Goal: Information Seeking & Learning: Learn about a topic

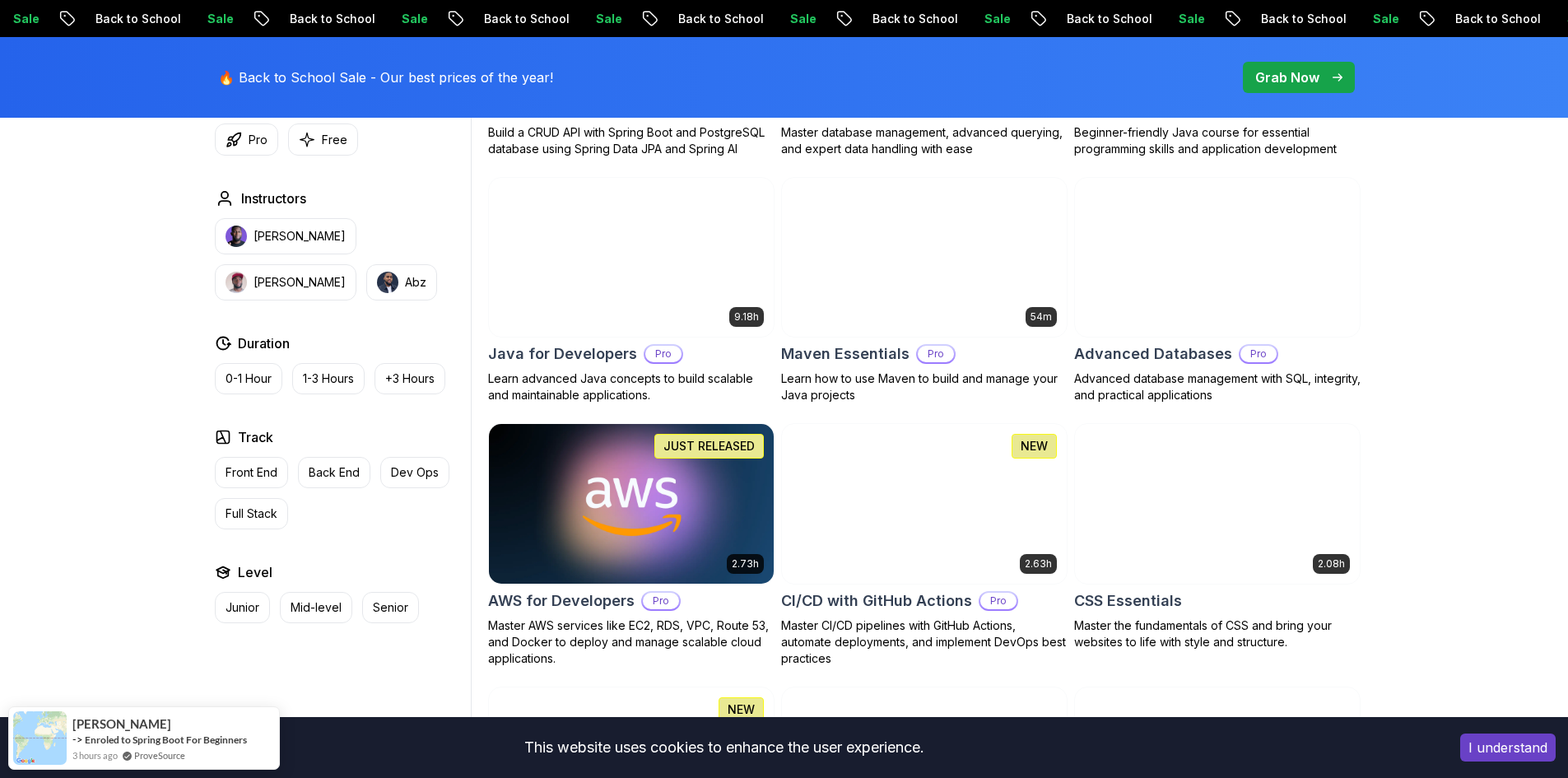
scroll to position [1234, 0]
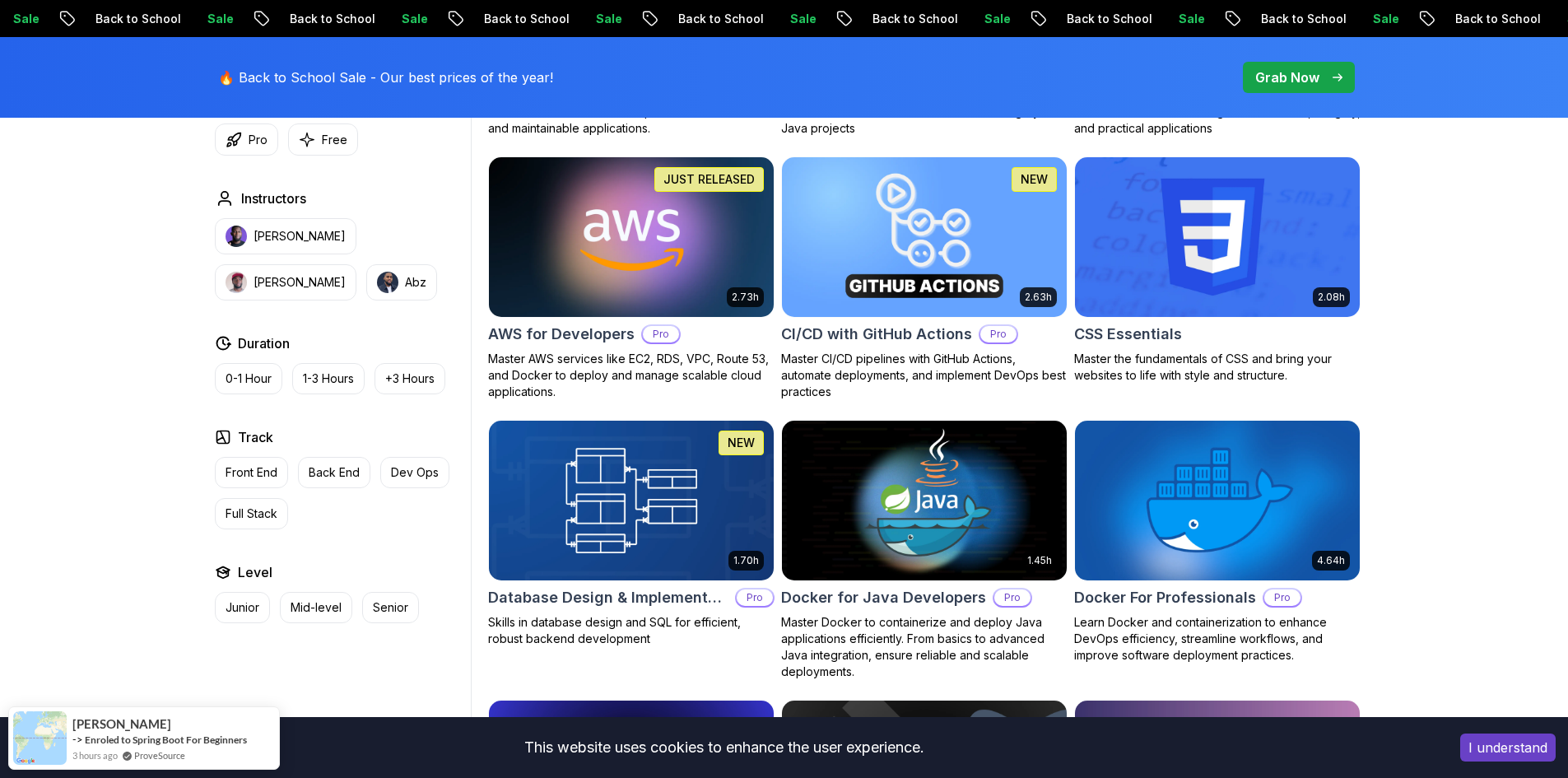
click at [591, 293] on img at bounding box center [631, 237] width 299 height 167
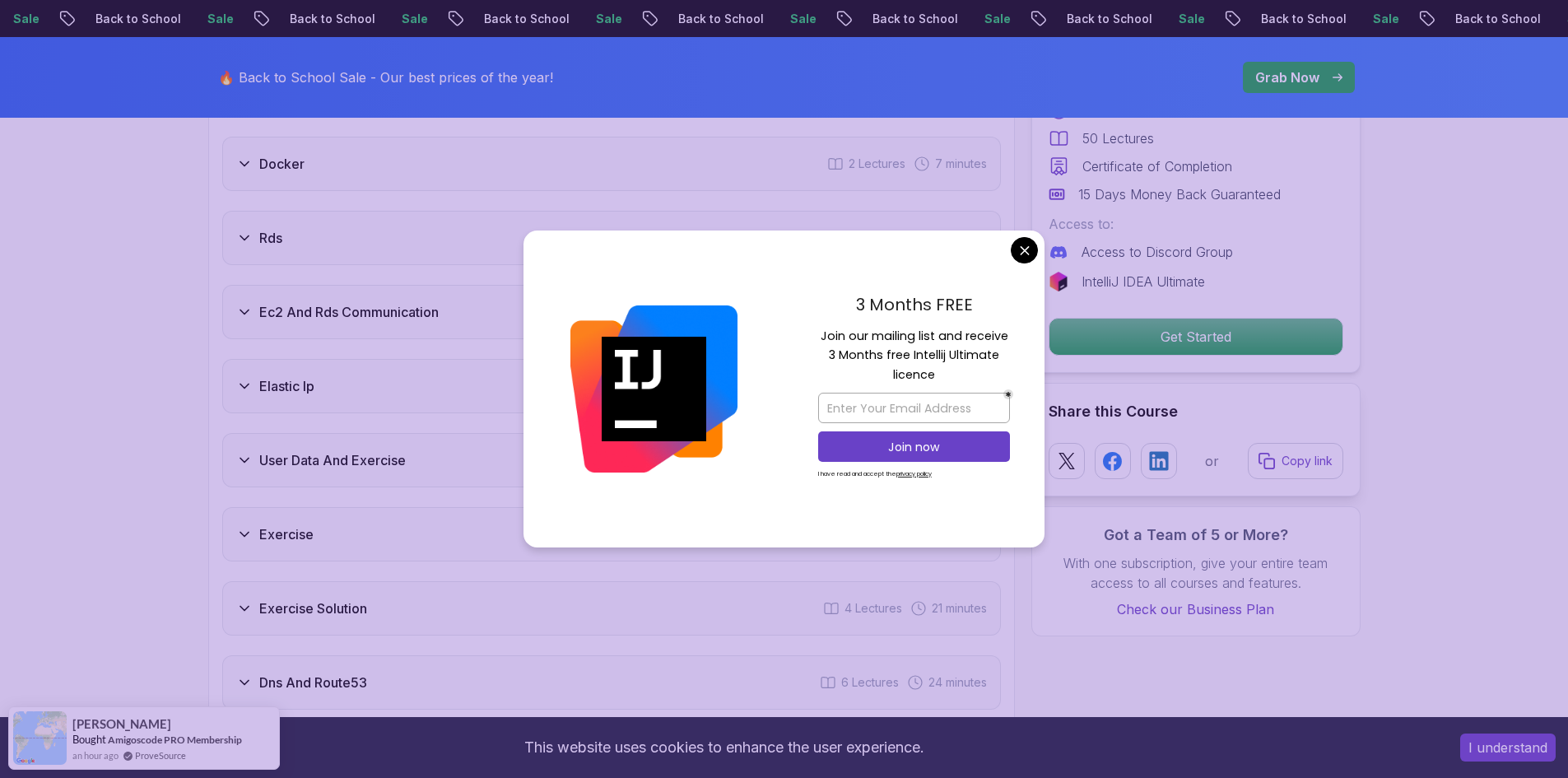
scroll to position [2551, 0]
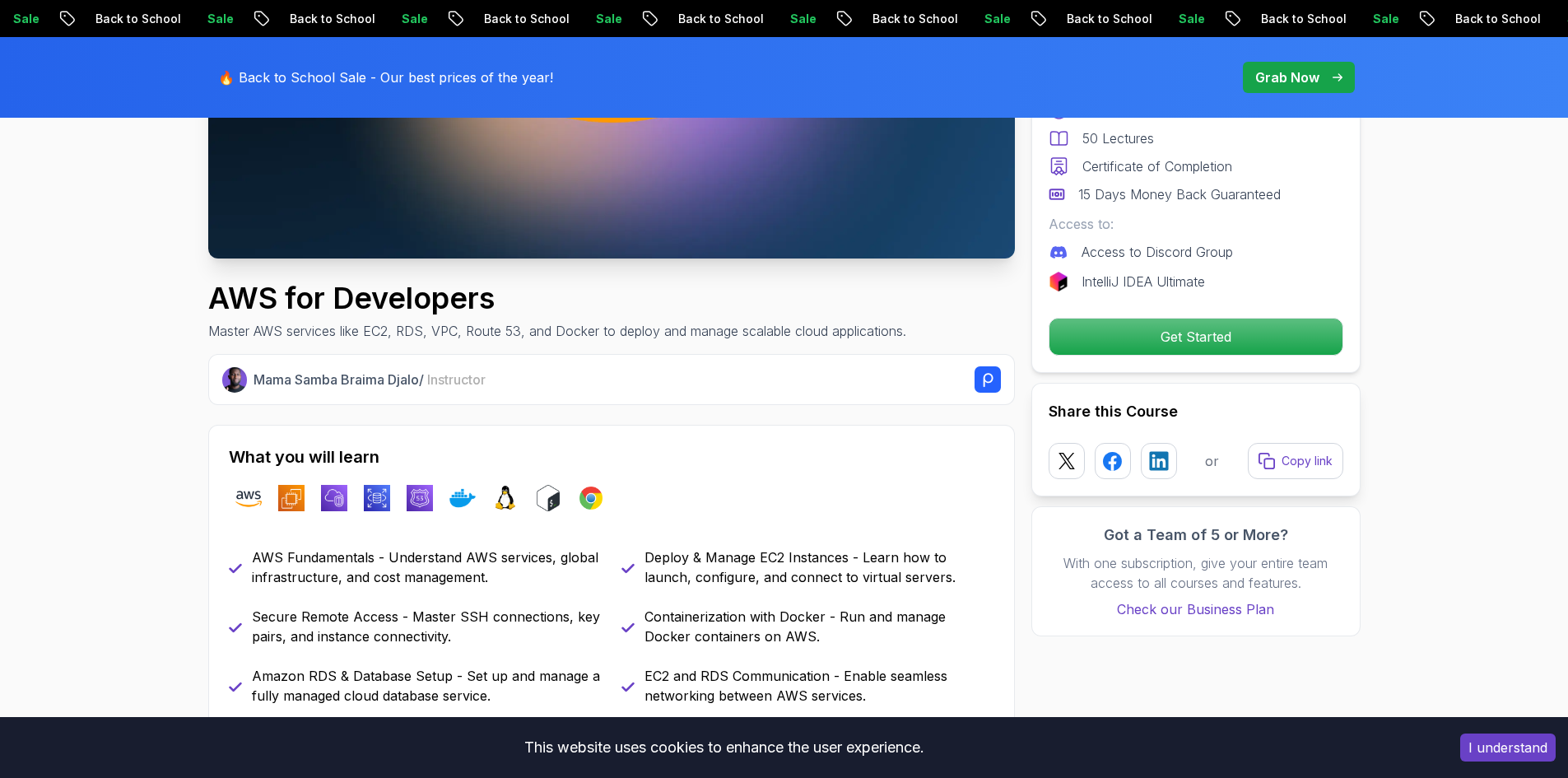
scroll to position [0, 0]
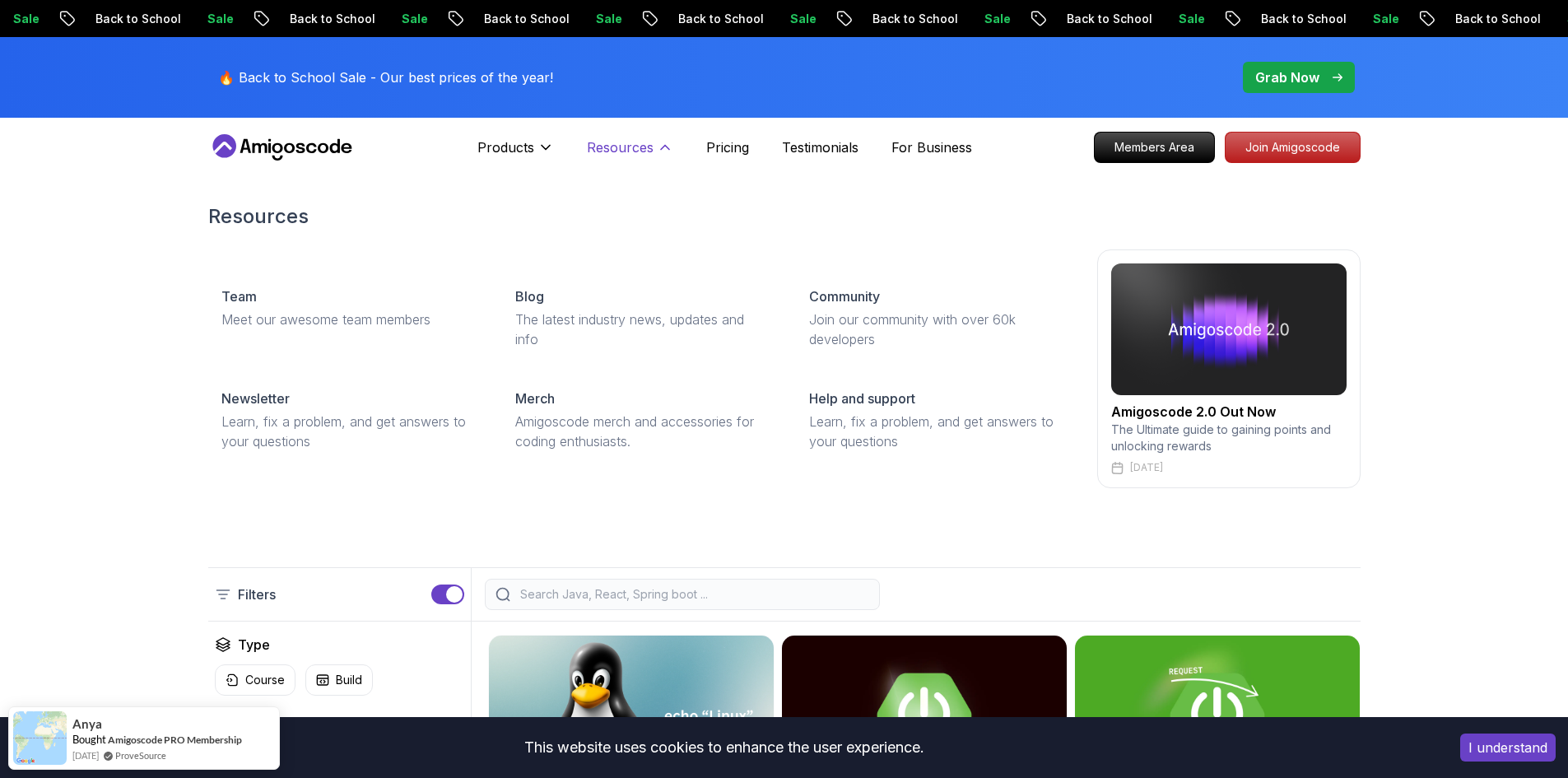
click at [621, 155] on p "Resources" at bounding box center [620, 148] width 67 height 20
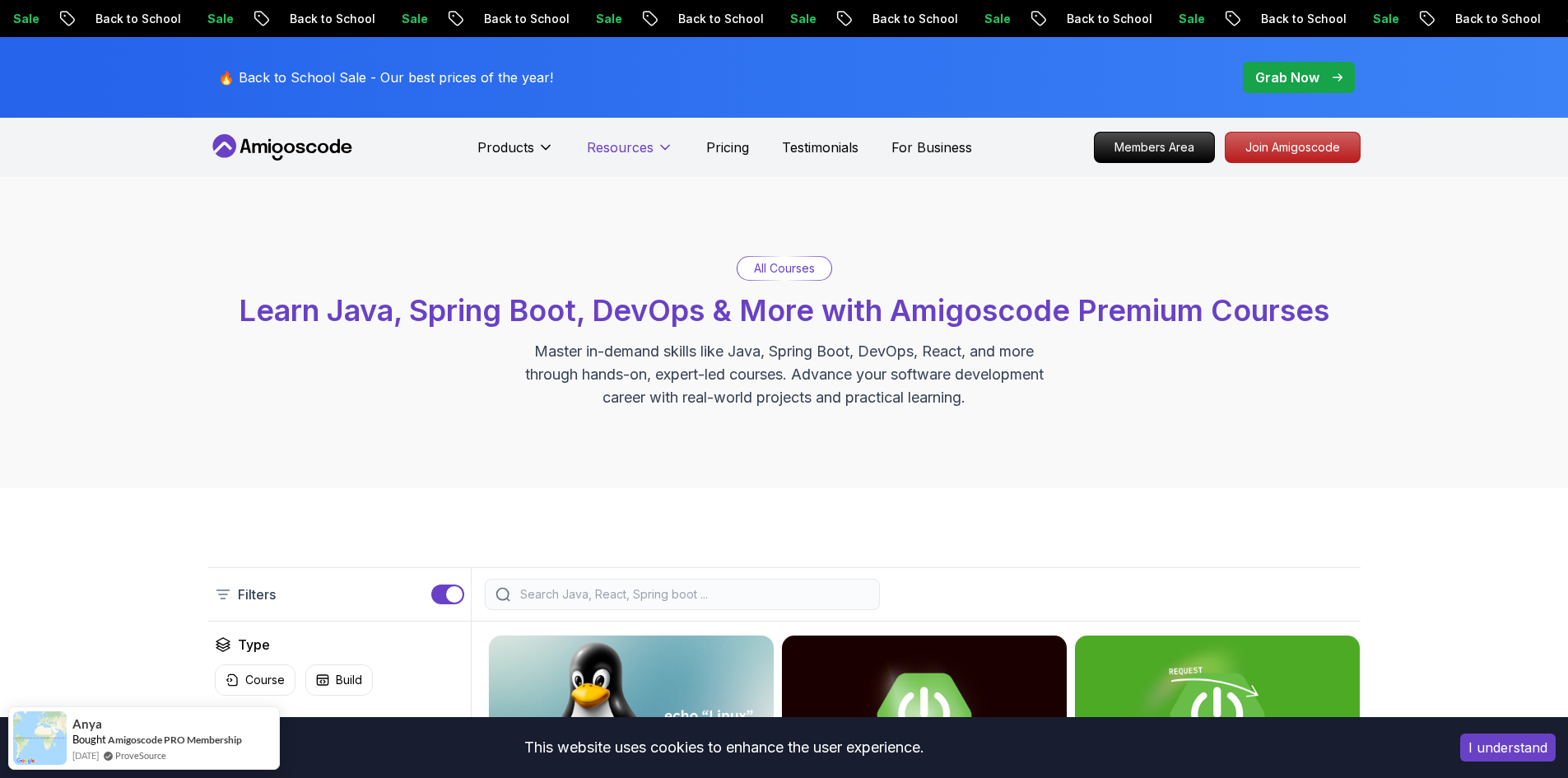
click at [621, 155] on p "Resources" at bounding box center [620, 148] width 67 height 20
click at [730, 160] on div "Products Resources Resources Team Meet our awesome team members Blog The latest…" at bounding box center [725, 147] width 495 height 33
click at [832, 156] on p "Testimonials" at bounding box center [820, 148] width 76 height 20
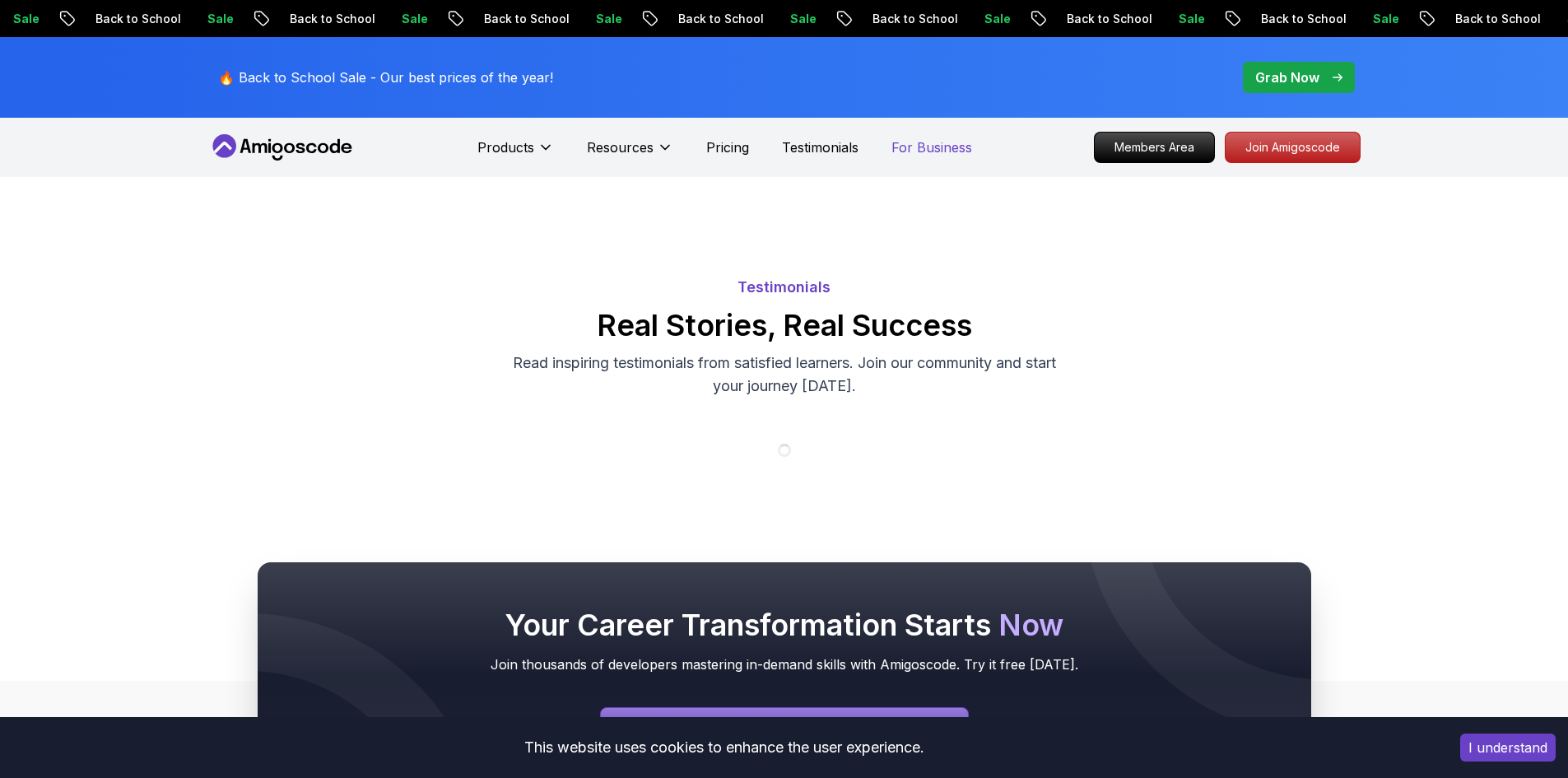
click at [934, 145] on p "For Business" at bounding box center [931, 148] width 81 height 20
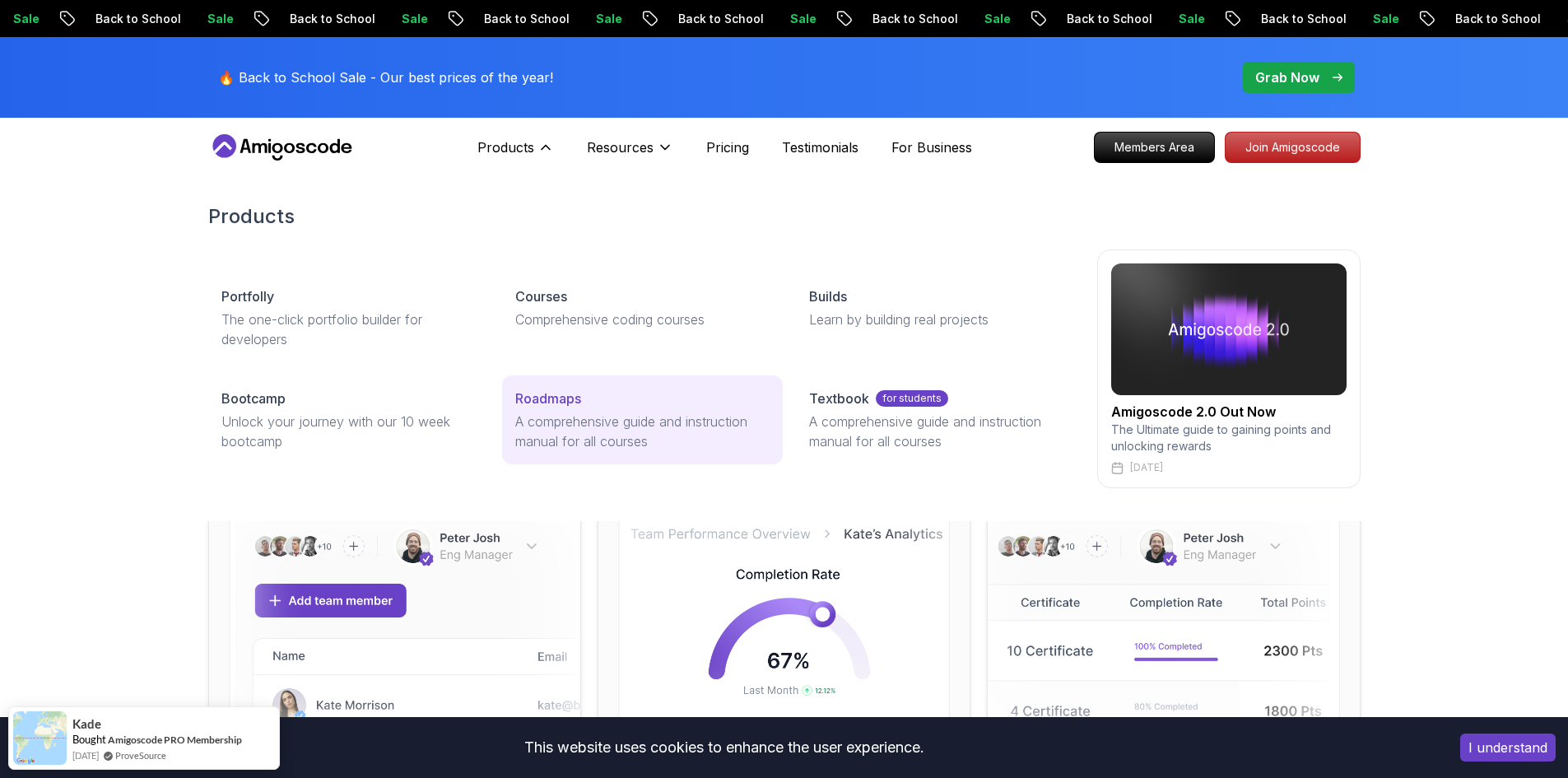
click at [610, 415] on p "A comprehensive guide and instruction manual for all courses" at bounding box center [642, 431] width 254 height 39
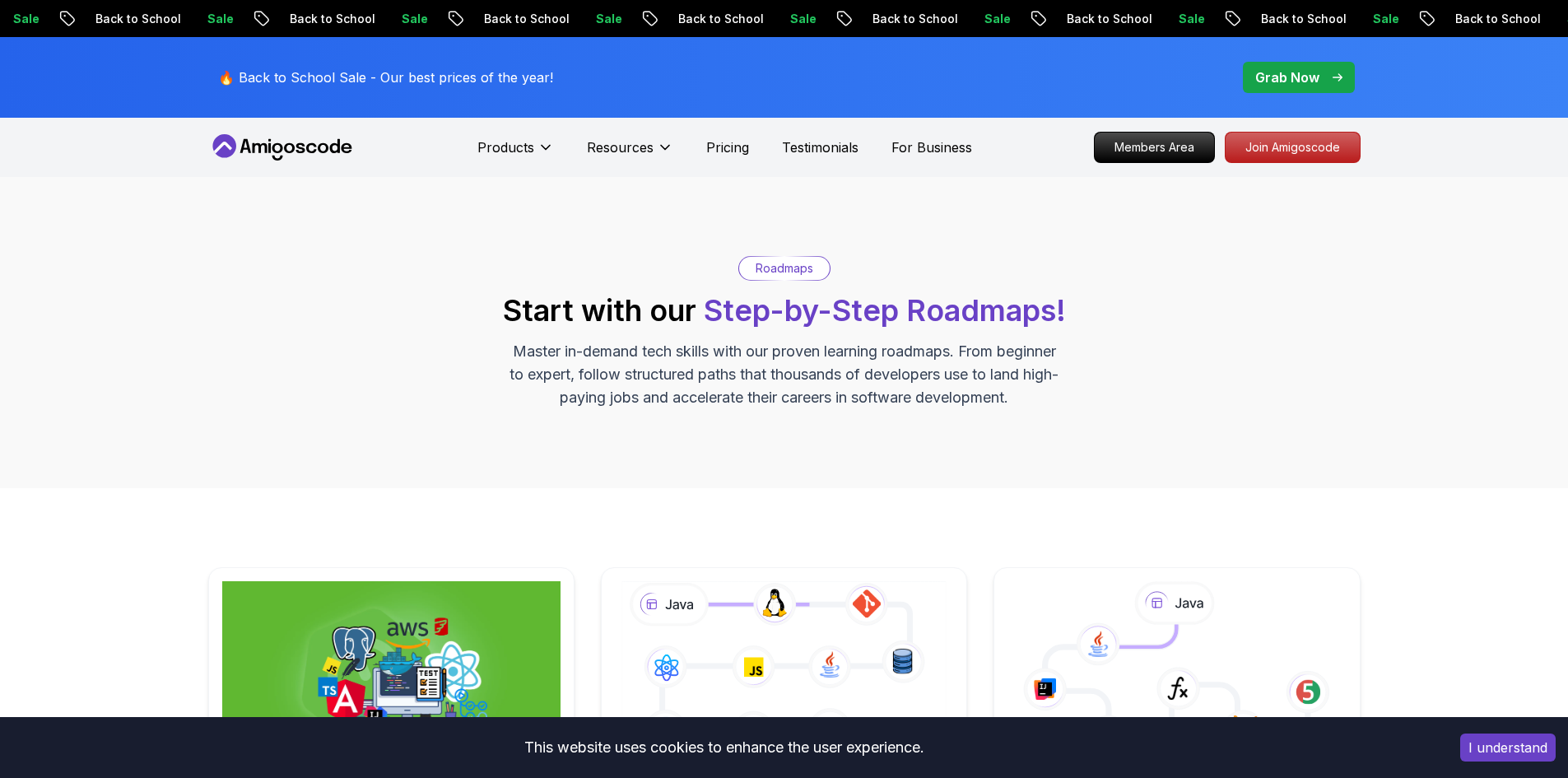
scroll to position [412, 0]
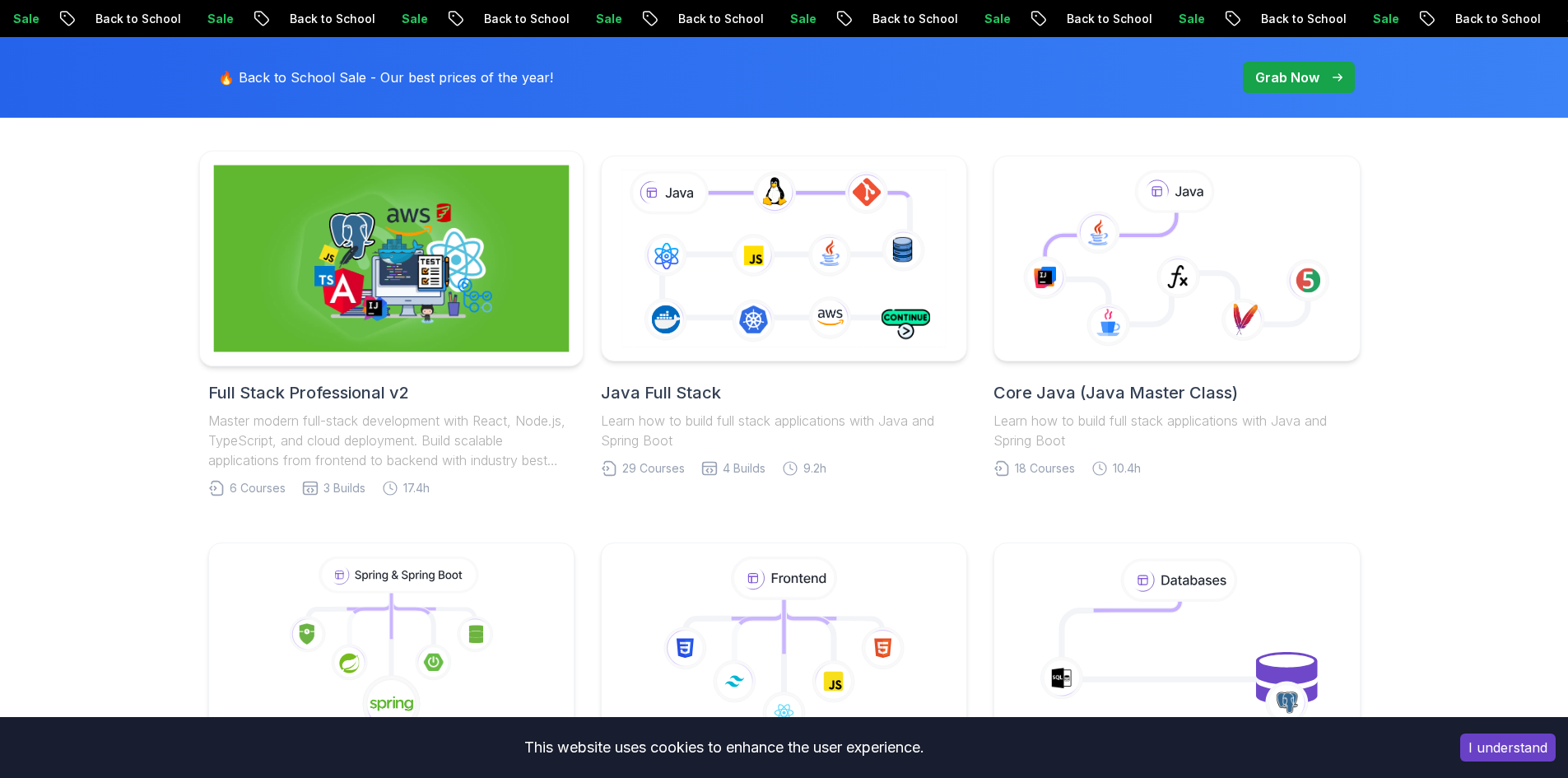
click at [454, 324] on img at bounding box center [391, 259] width 356 height 187
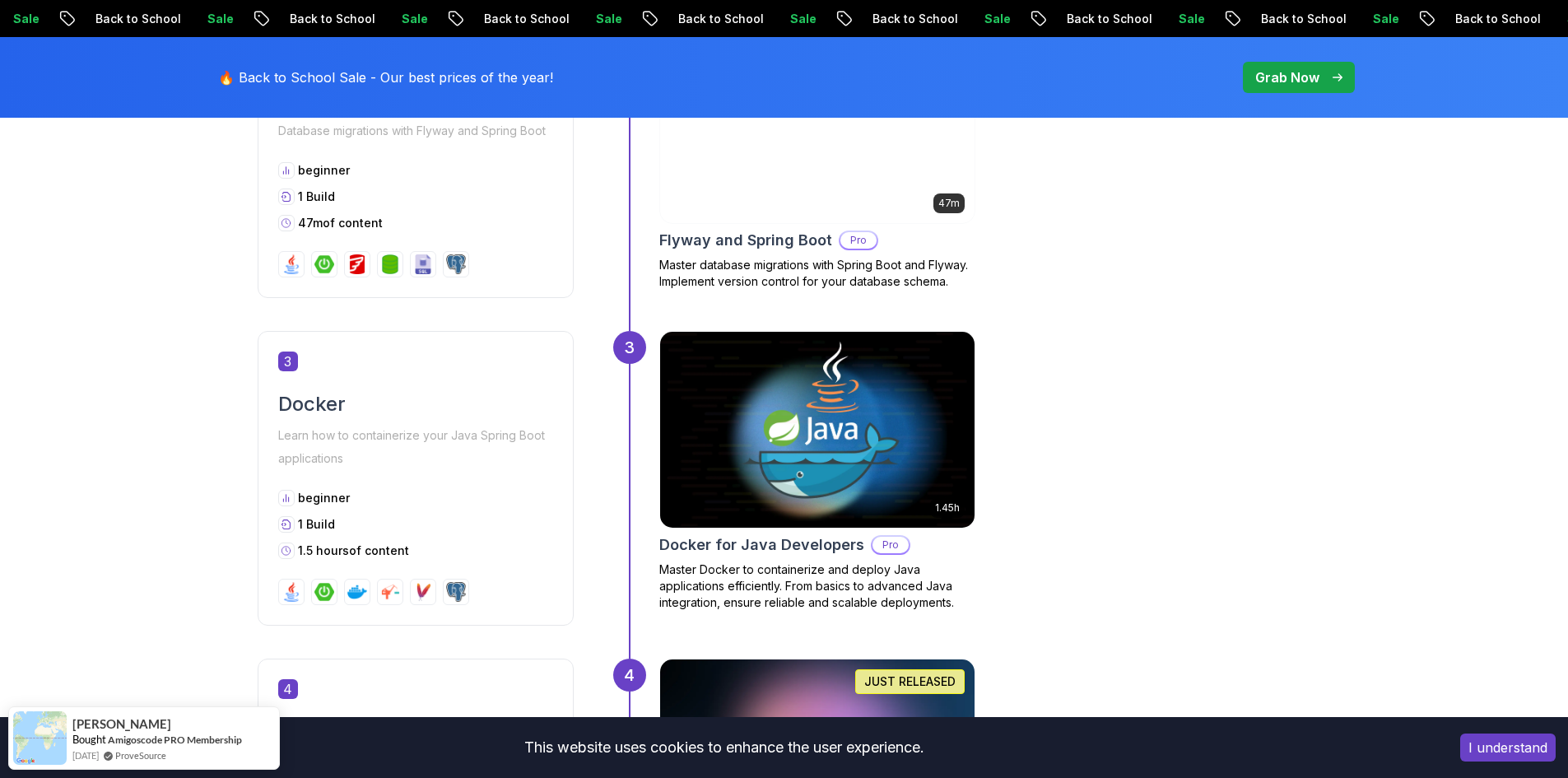
scroll to position [1335, 0]
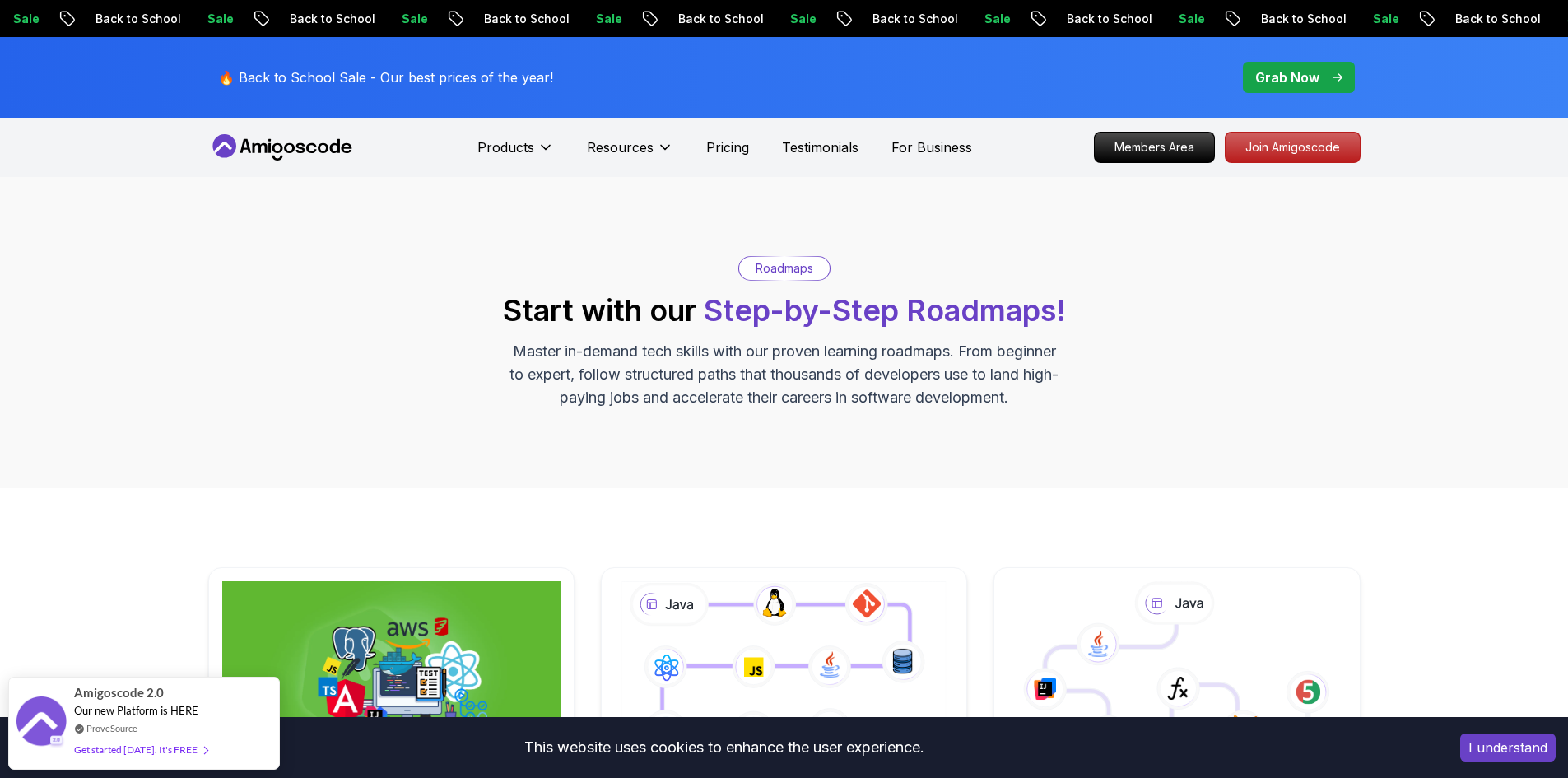
scroll to position [493, 0]
